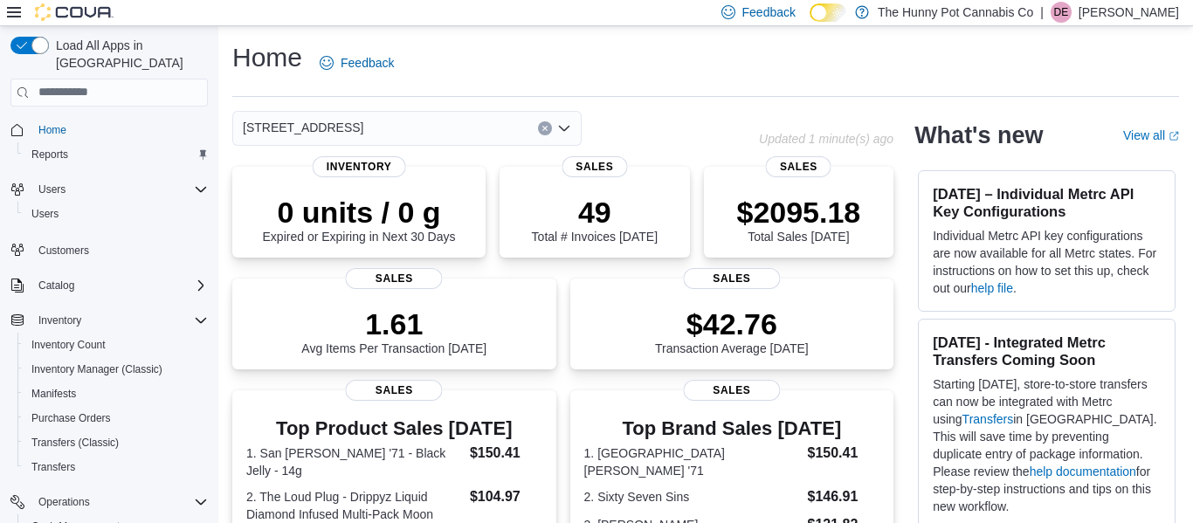
click at [1107, 26] on div "Feedback Dark Mode The Hunny Pot Cannabis Co | DE Darrel Engleby" at bounding box center [947, 12] width 465 height 35
click at [1069, 11] on span "DE" at bounding box center [1061, 12] width 15 height 21
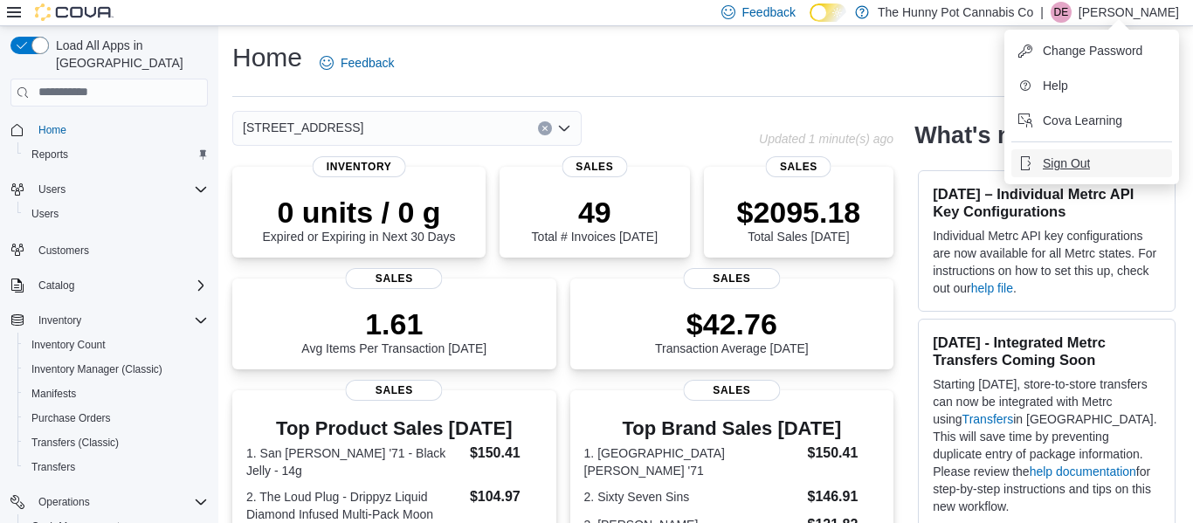
click at [1057, 169] on span "Sign Out" at bounding box center [1066, 163] width 47 height 17
